Goal: Transaction & Acquisition: Subscribe to service/newsletter

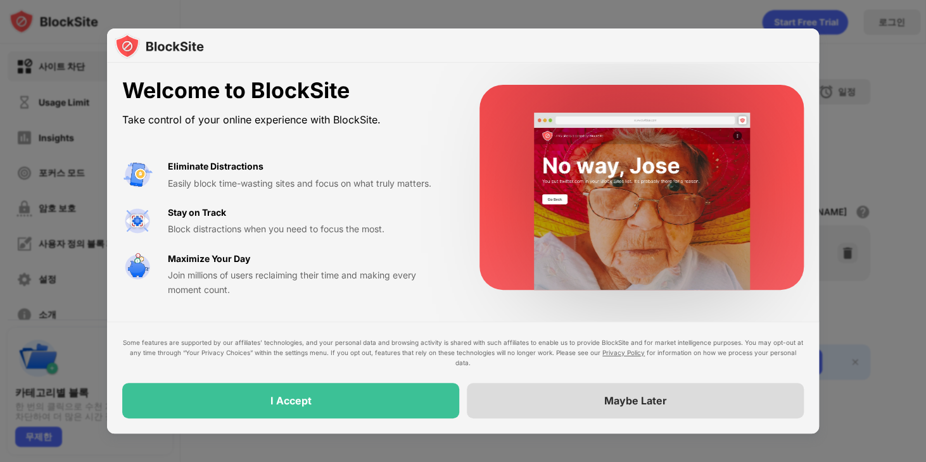
click at [649, 401] on div "Maybe Later" at bounding box center [635, 401] width 63 height 13
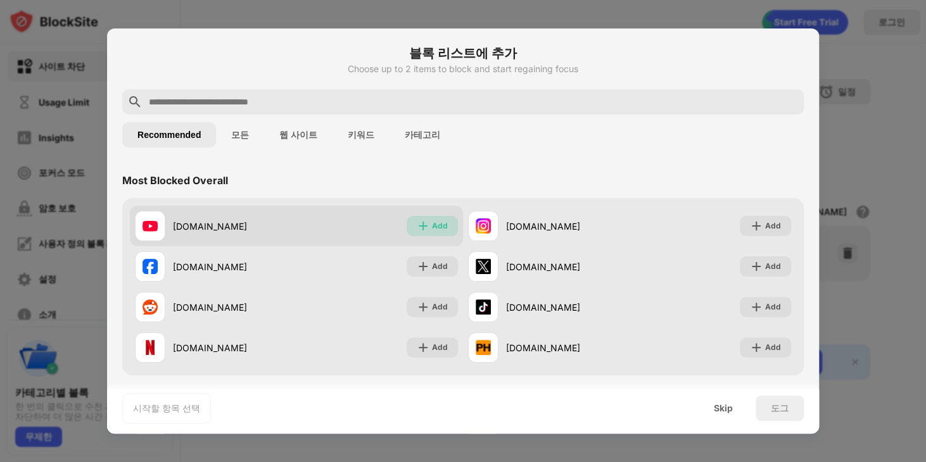
click at [417, 222] on img at bounding box center [423, 226] width 13 height 13
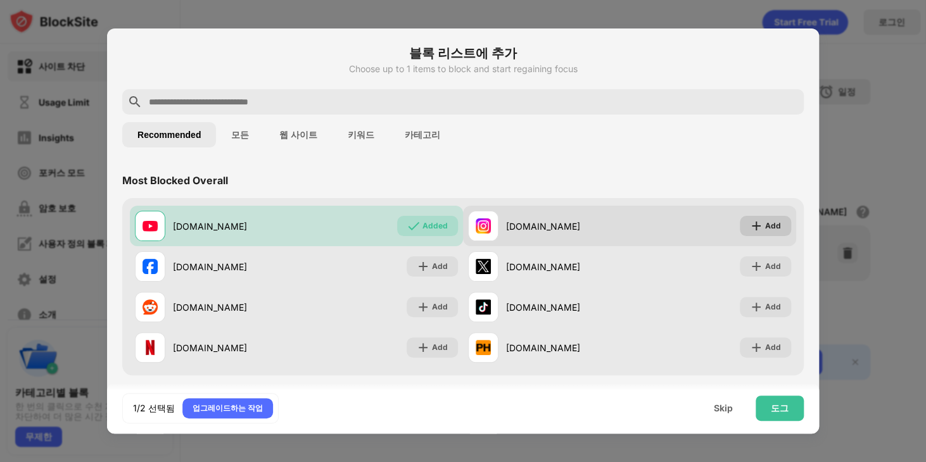
click at [770, 221] on div "Add" at bounding box center [773, 226] width 16 height 13
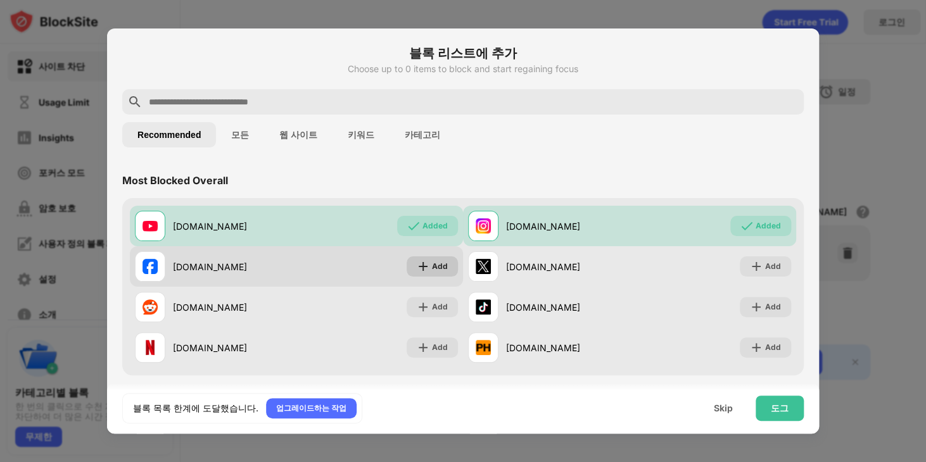
click at [417, 269] on img at bounding box center [423, 266] width 13 height 13
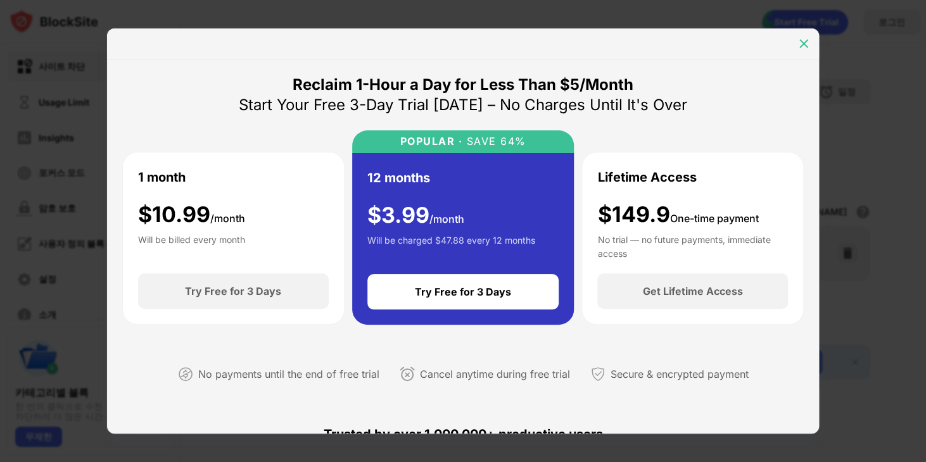
click at [803, 38] on img at bounding box center [804, 43] width 13 height 13
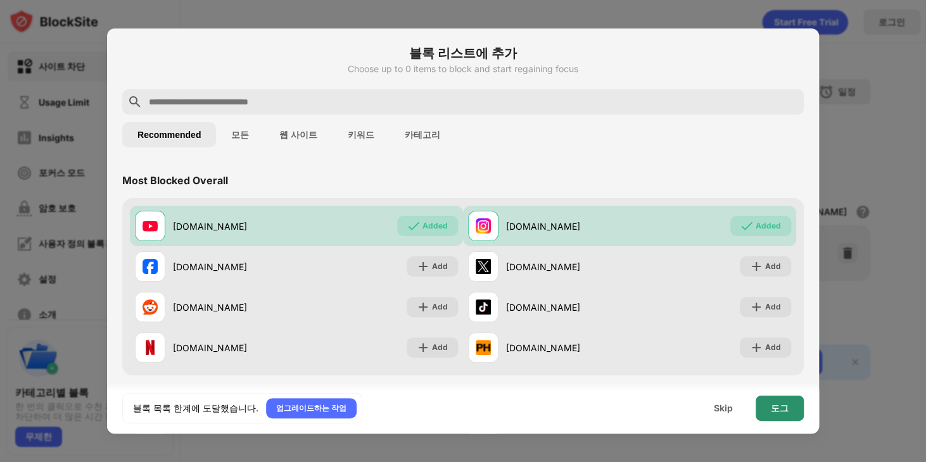
click at [780, 408] on div "도그" at bounding box center [780, 409] width 18 height 10
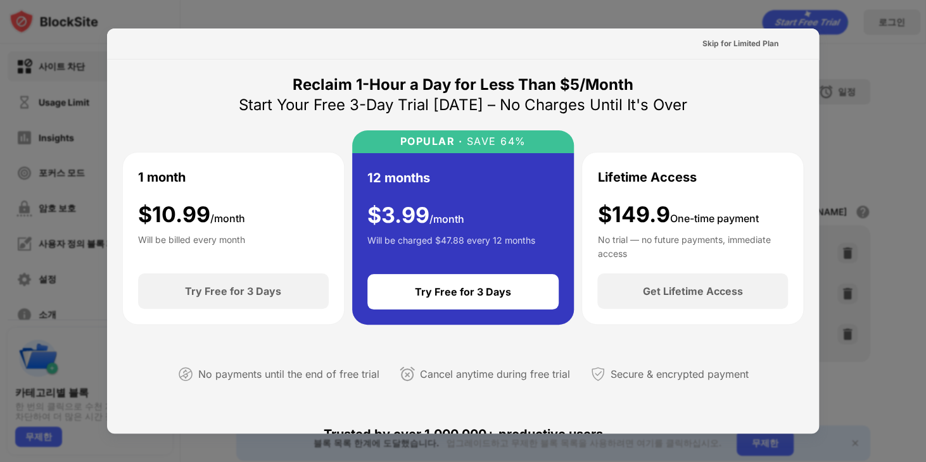
click at [272, 7] on div at bounding box center [463, 231] width 926 height 462
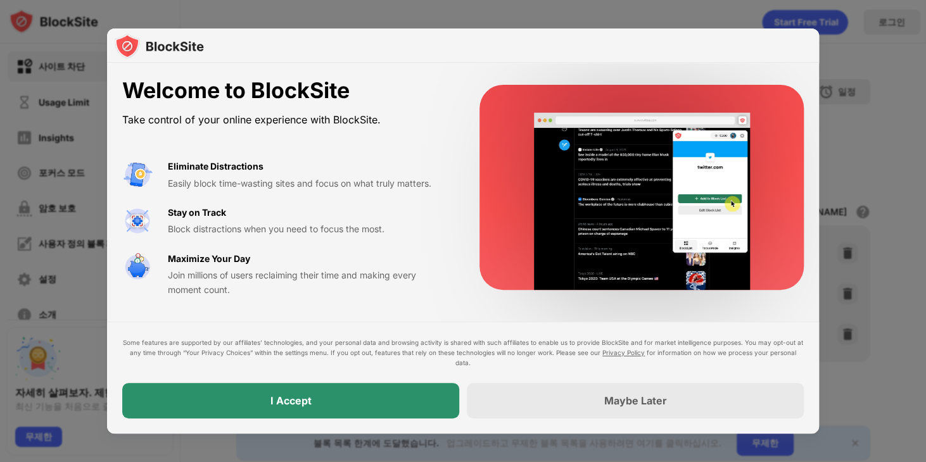
click at [230, 394] on div "I Accept" at bounding box center [290, 400] width 337 height 35
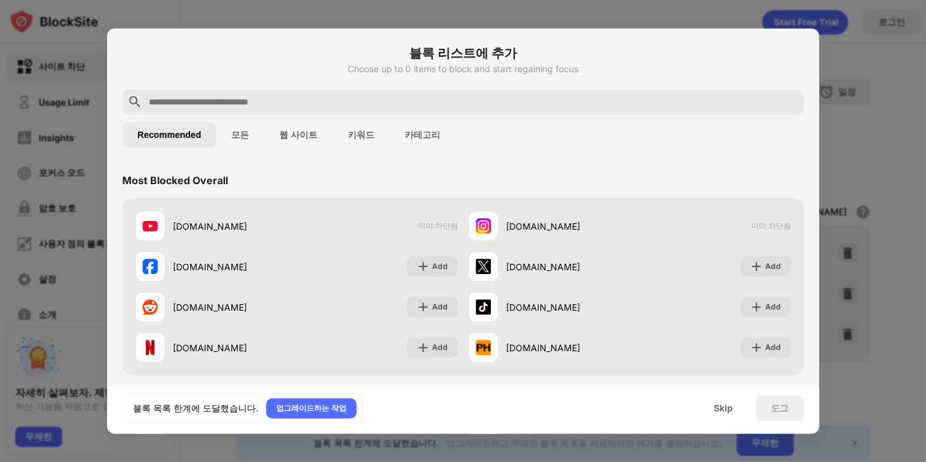
click at [84, 57] on div at bounding box center [463, 231] width 926 height 462
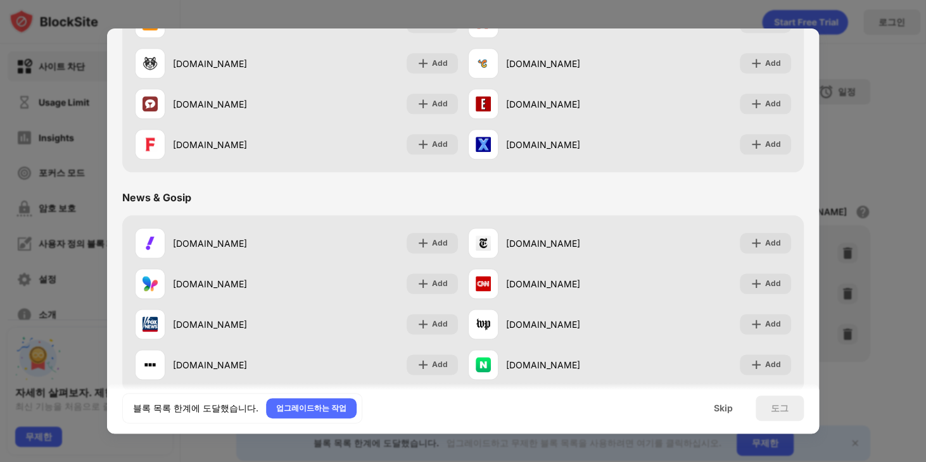
scroll to position [504, 0]
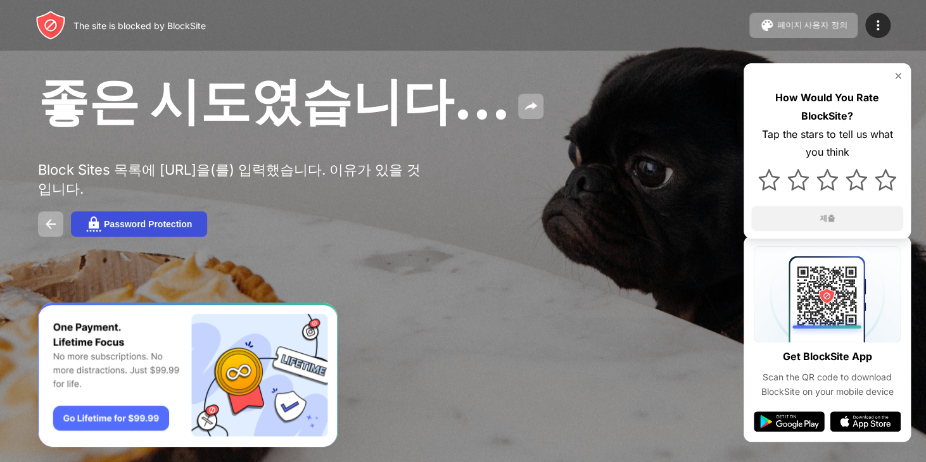
click at [140, 229] on div "Password Protection" at bounding box center [148, 224] width 88 height 10
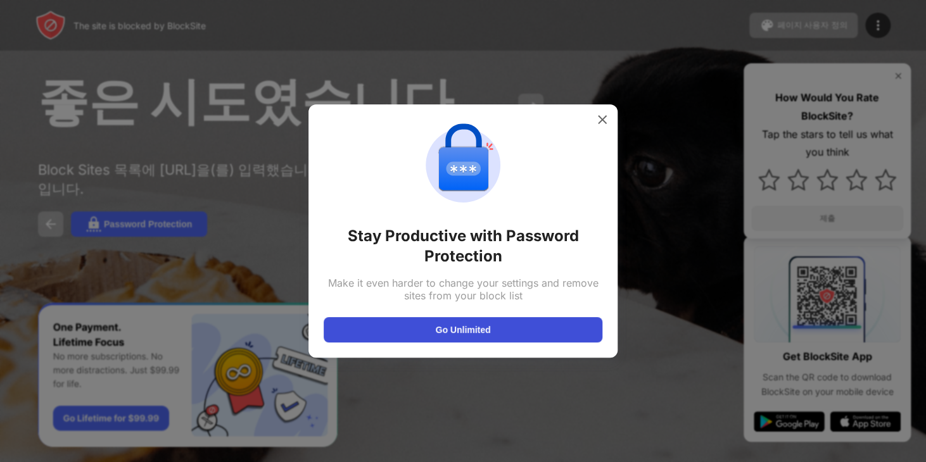
click at [431, 330] on button "Go Unlimited" at bounding box center [463, 329] width 279 height 25
